Goal: Navigation & Orientation: Find specific page/section

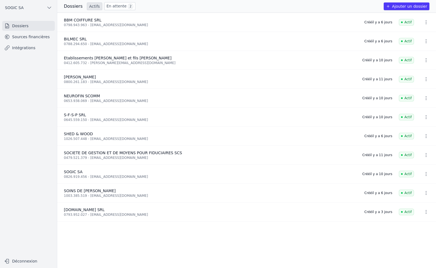
click at [119, 6] on link "En attente 2" at bounding box center [119, 6] width 31 height 8
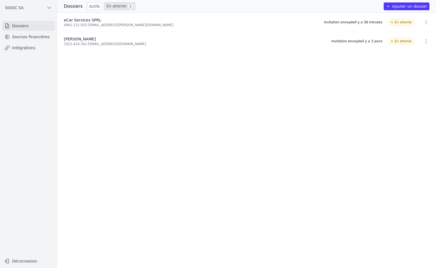
click at [26, 39] on link "Sources financières" at bounding box center [28, 37] width 53 height 10
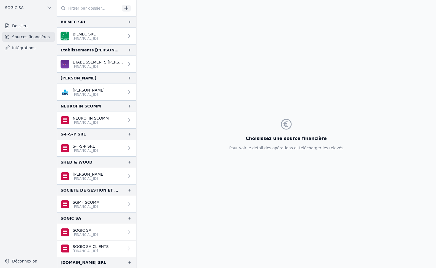
scroll to position [33, 0]
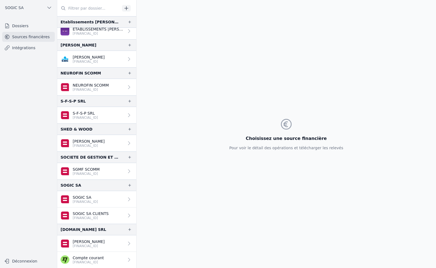
click at [18, 27] on link "Dossiers" at bounding box center [28, 26] width 53 height 10
